Goal: Contribute content: Contribute content

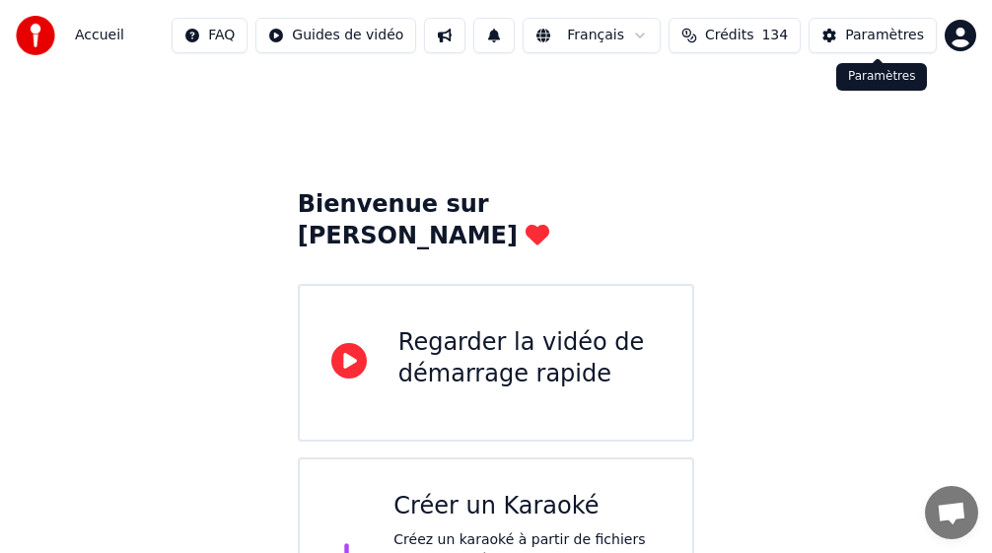
click at [881, 39] on div "Paramètres" at bounding box center [884, 36] width 79 height 20
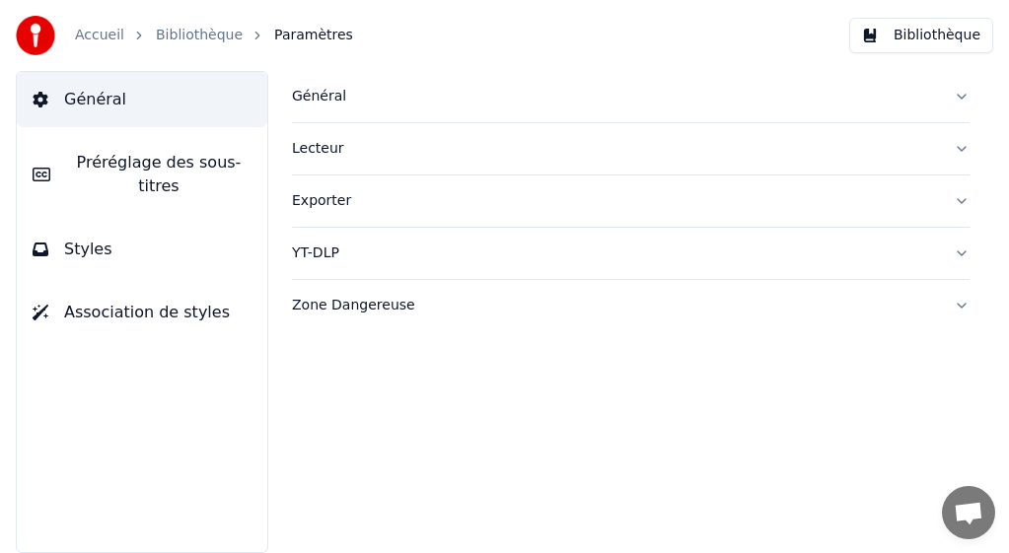
click at [297, 101] on div "Général" at bounding box center [615, 97] width 646 height 20
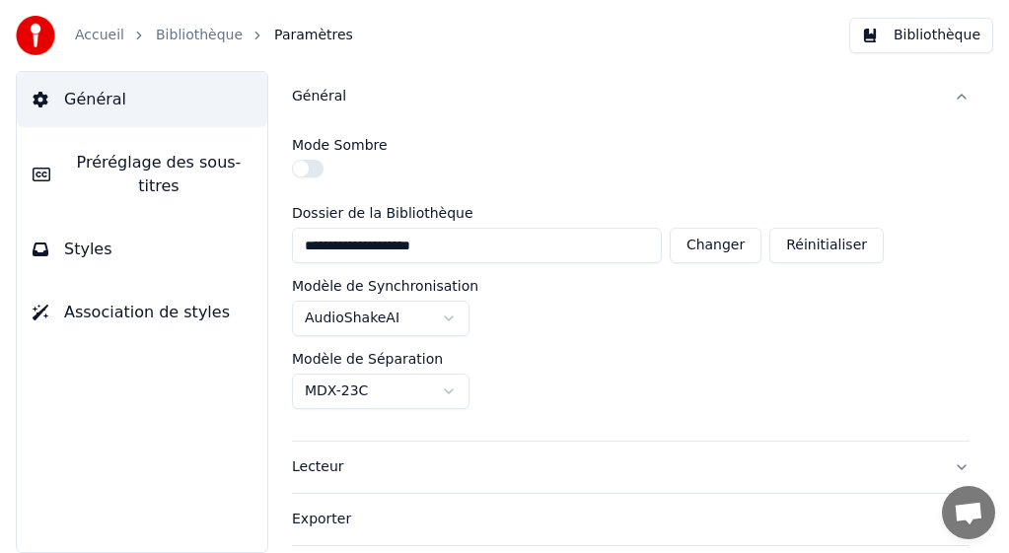
click at [101, 39] on link "Accueil" at bounding box center [99, 36] width 49 height 20
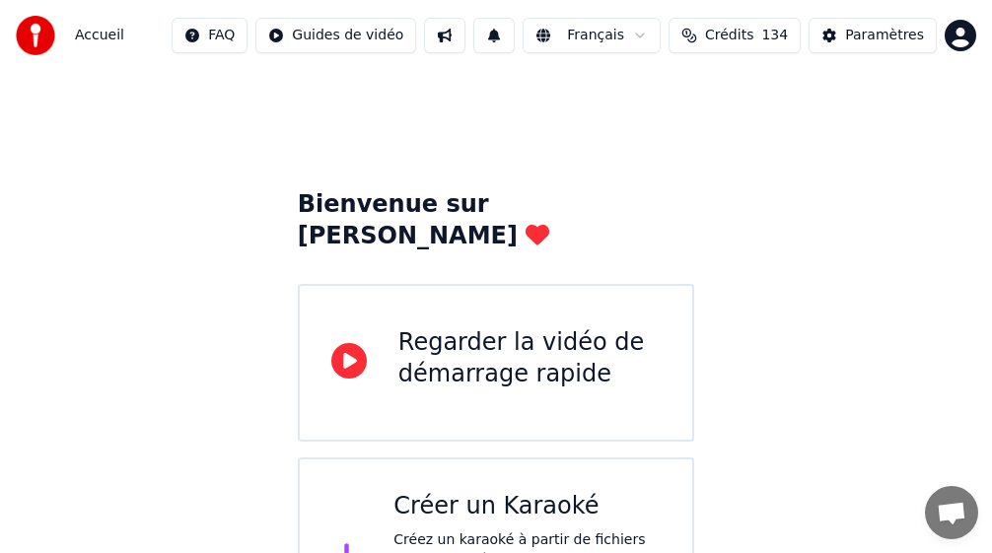
click at [505, 491] on div "Créer un Karaoké" at bounding box center [527, 507] width 267 height 32
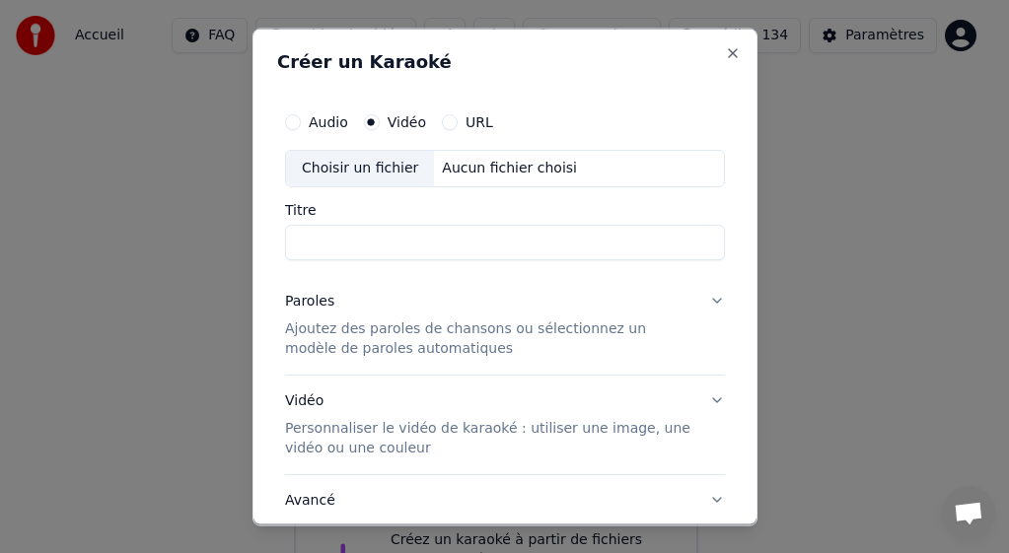
click at [333, 173] on div "Choisir un fichier" at bounding box center [360, 168] width 148 height 36
drag, startPoint x: 411, startPoint y: 244, endPoint x: 255, endPoint y: 242, distance: 155.8
click at [255, 242] on div "**********" at bounding box center [504, 277] width 505 height 498
type input "**********"
click at [370, 337] on p "Ajoutez des paroles de chansons ou sélectionnez un modèle de paroles automatiqu…" at bounding box center [489, 338] width 408 height 39
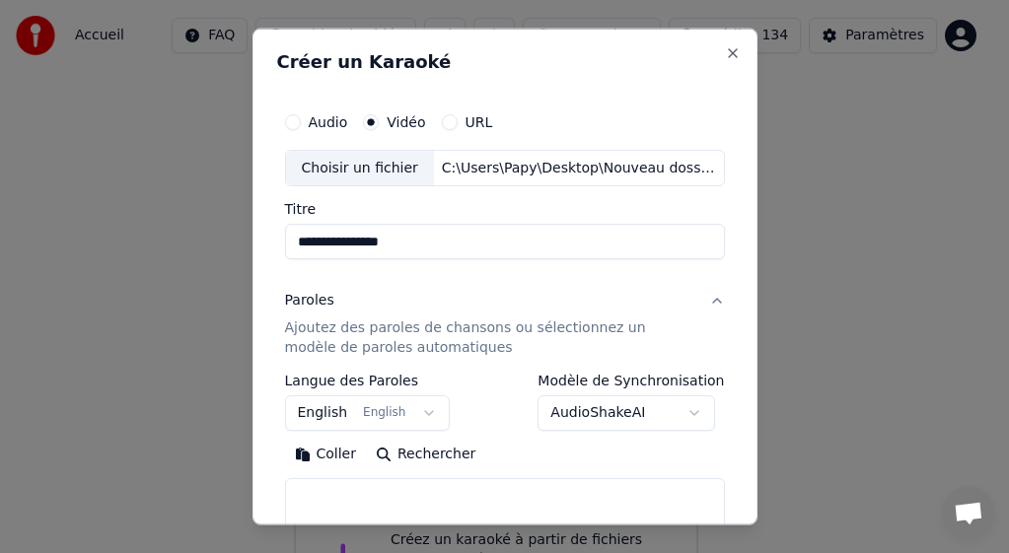
click at [323, 407] on button "English English" at bounding box center [368, 414] width 166 height 36
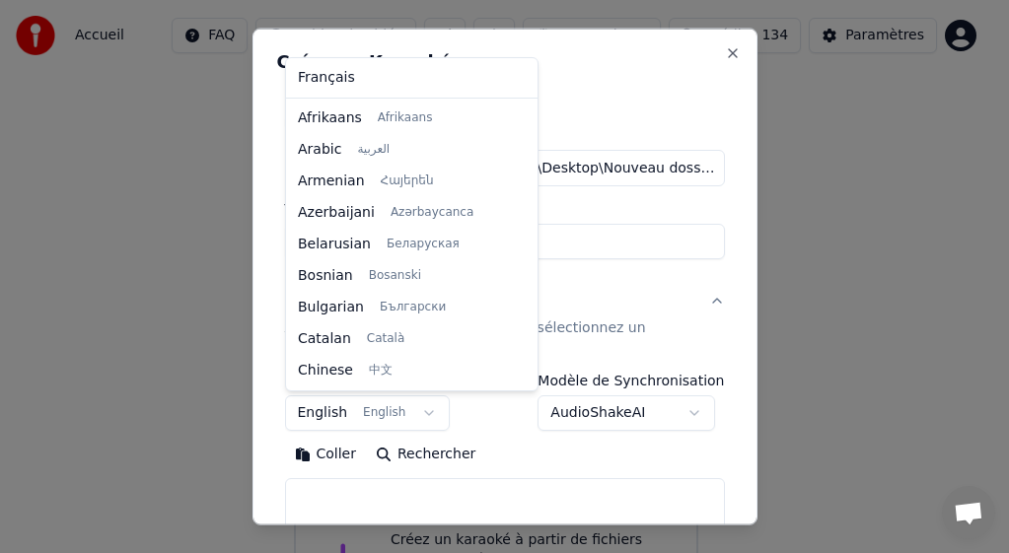
scroll to position [158, 0]
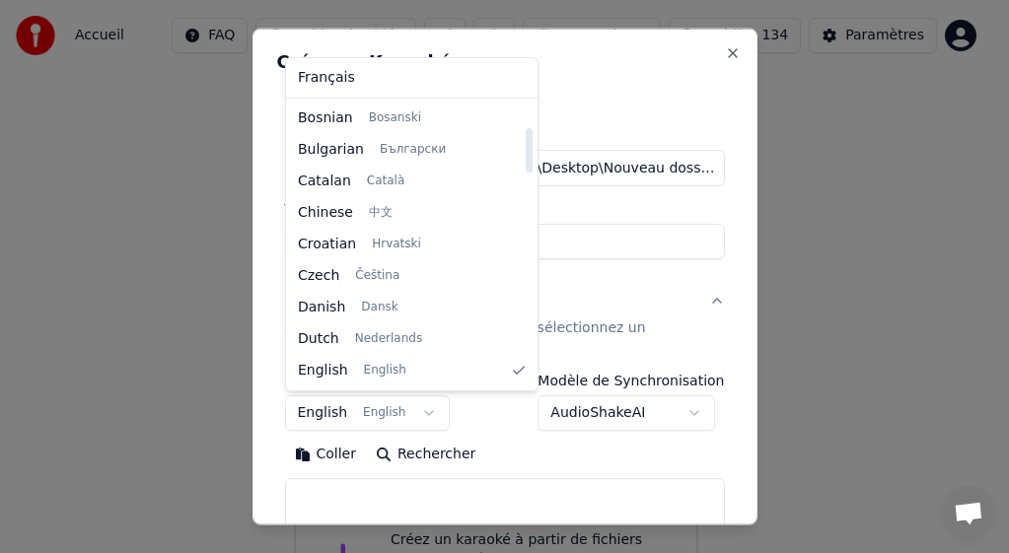
select select "**"
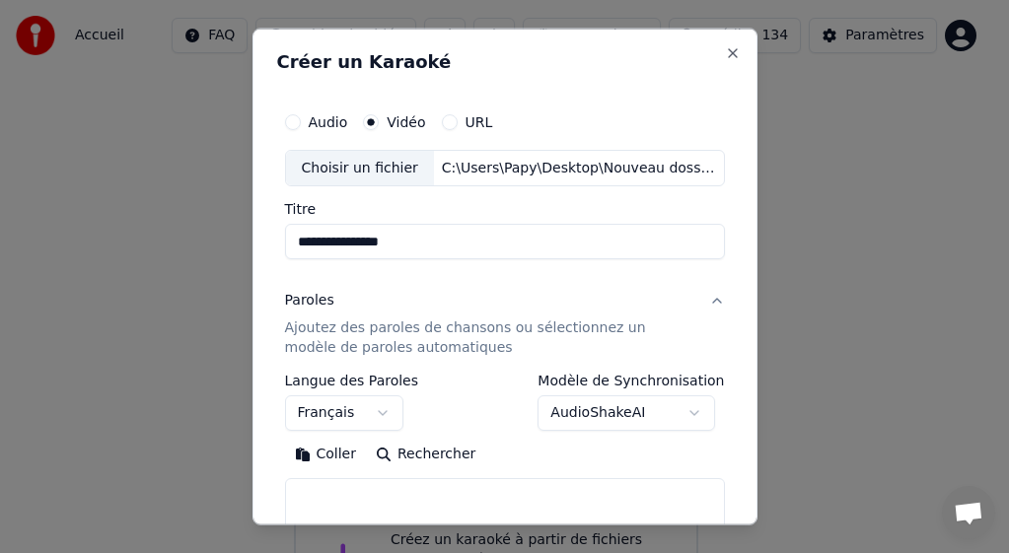
click at [340, 450] on button "Coller" at bounding box center [326, 455] width 82 height 32
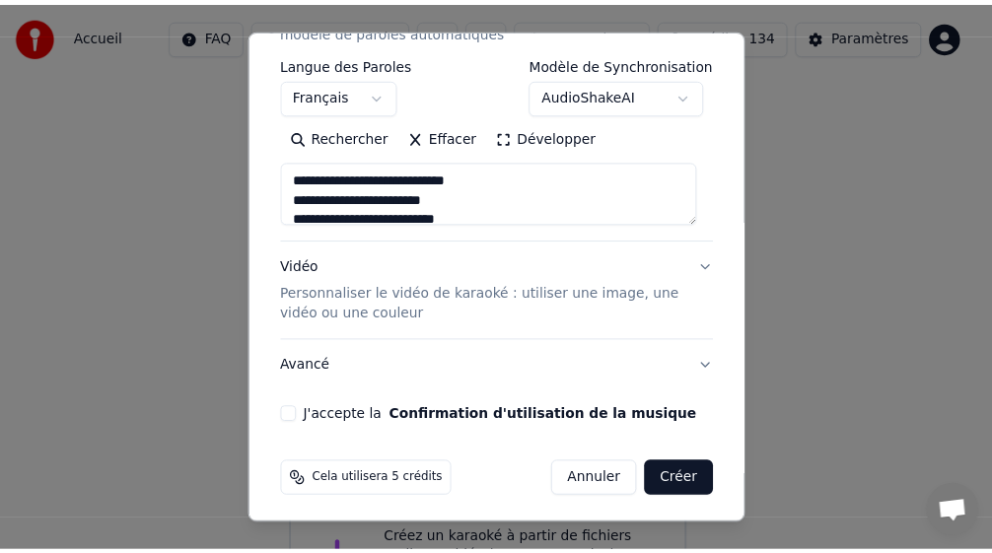
scroll to position [323, 0]
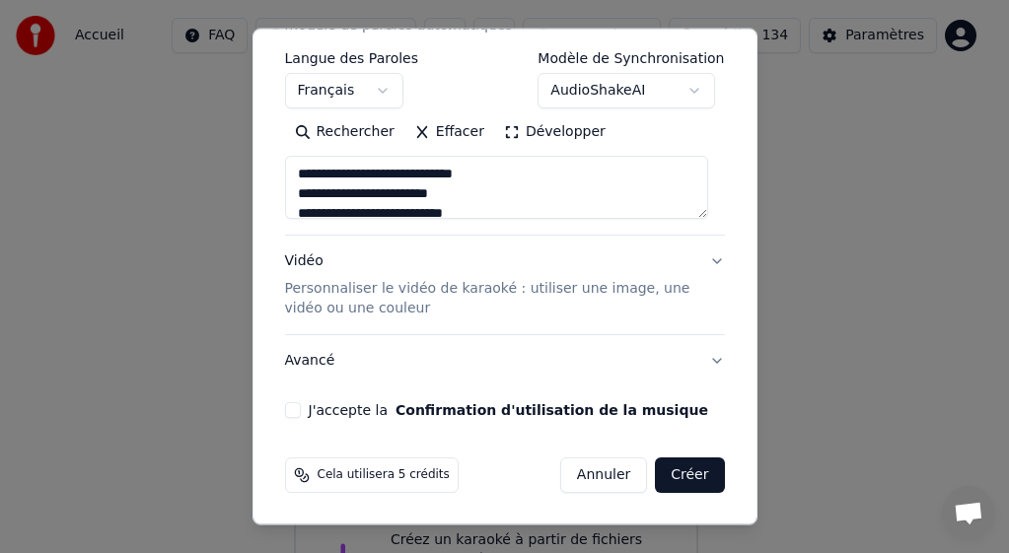
click at [296, 414] on button "J'accepte la Confirmation d'utilisation de la musique" at bounding box center [293, 410] width 16 height 16
click at [349, 173] on textarea at bounding box center [496, 187] width 423 height 63
type textarea "**********"
click at [689, 471] on button "Créer" at bounding box center [689, 476] width 69 height 36
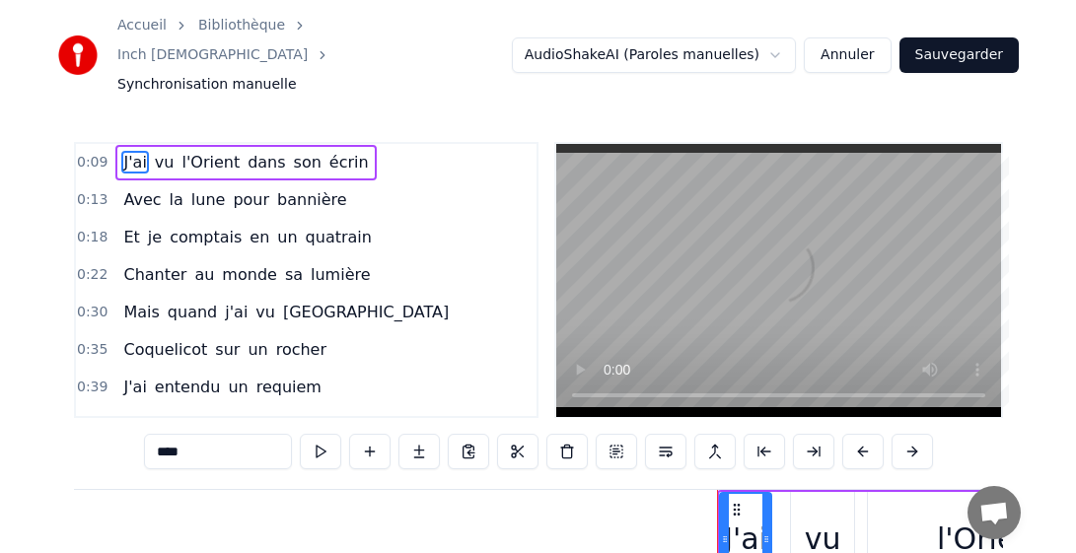
scroll to position [0, 2730]
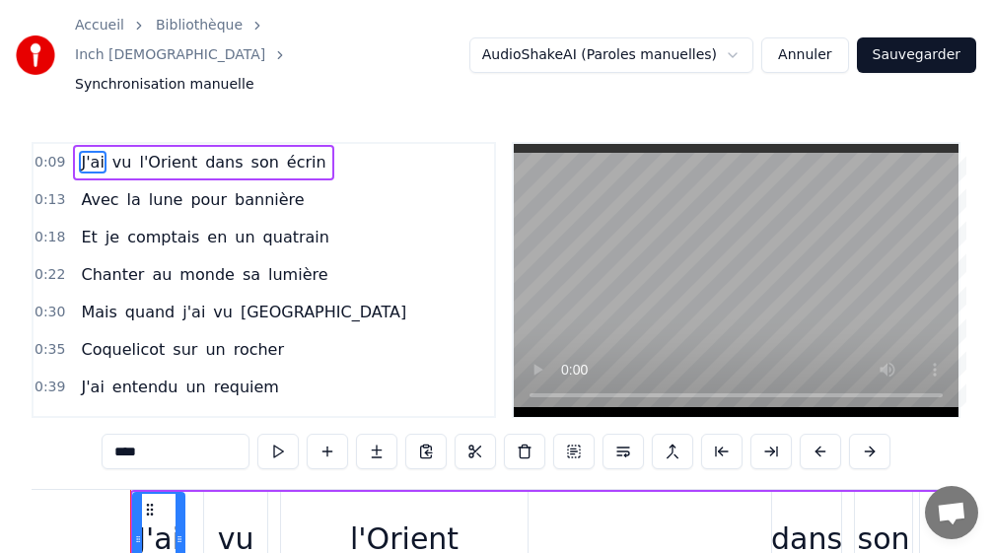
click at [180, 36] on link "Bibliothèque" at bounding box center [199, 26] width 87 height 20
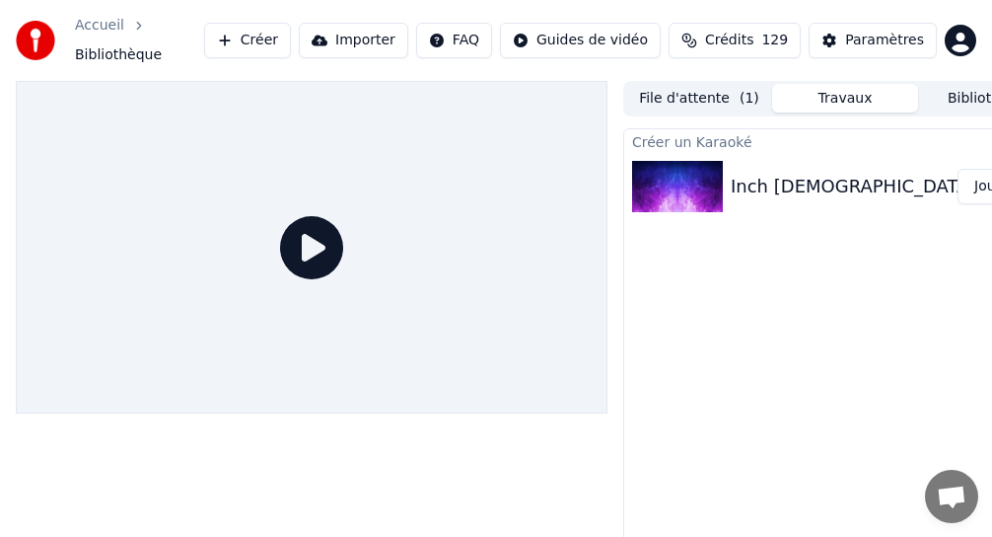
click at [720, 84] on button "File d'attente ( 1 )" at bounding box center [699, 98] width 146 height 29
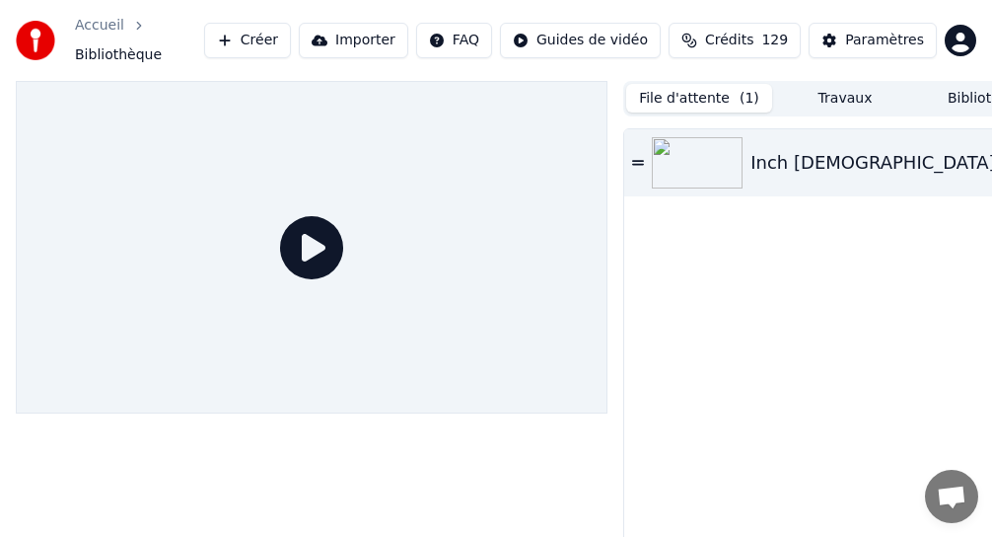
click at [694, 91] on button "File d'attente ( 1 )" at bounding box center [699, 98] width 146 height 29
click at [634, 160] on icon at bounding box center [638, 162] width 12 height 5
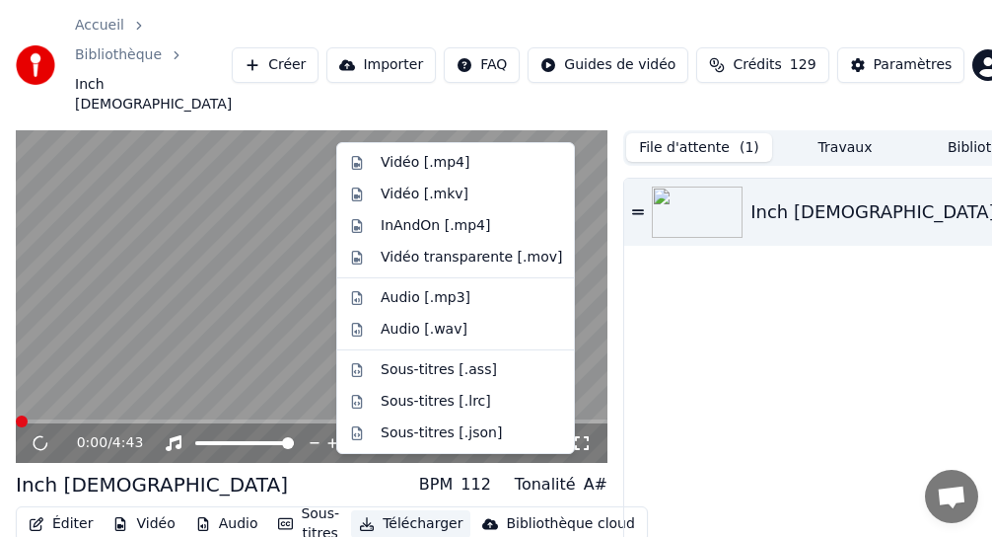
click at [388, 510] on button "Télécharger" at bounding box center [410, 524] width 119 height 28
click at [425, 163] on div "Vidéo [.mp4]" at bounding box center [425, 163] width 89 height 20
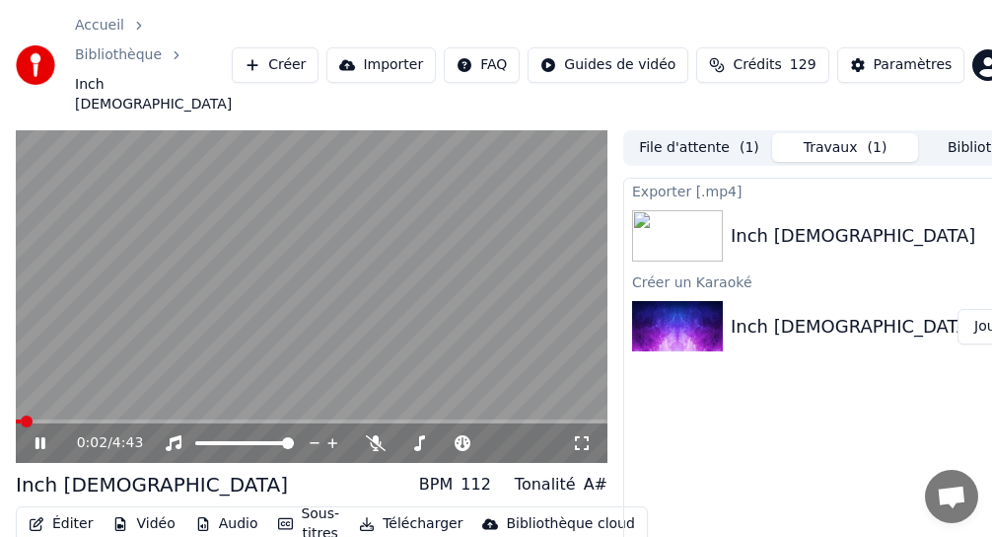
click at [38, 437] on icon at bounding box center [41, 443] width 10 height 12
